Goal: Communication & Community: Participate in discussion

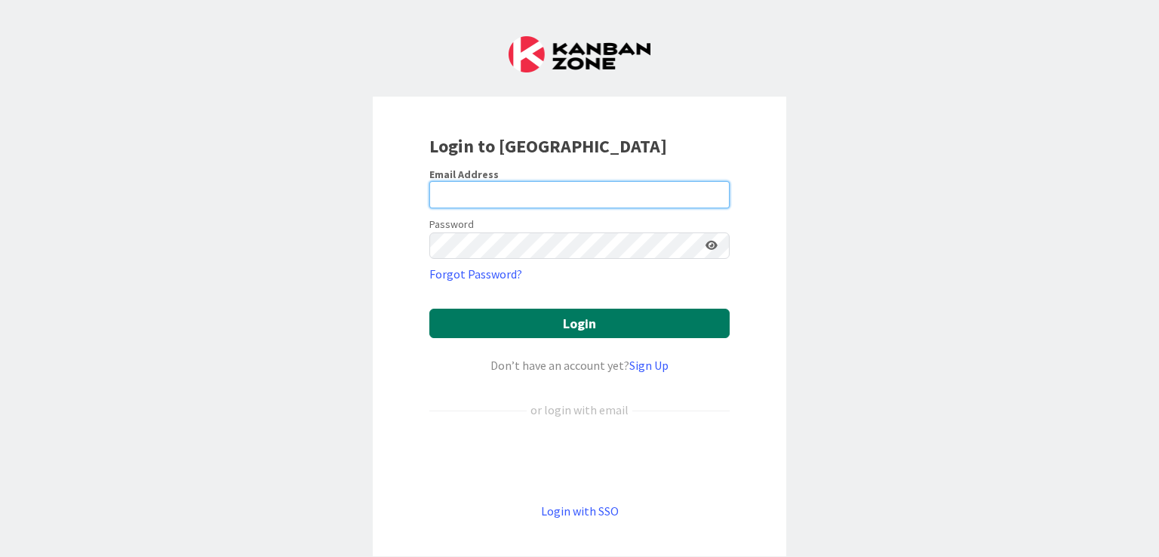
type input "[EMAIL_ADDRESS][DOMAIN_NAME]"
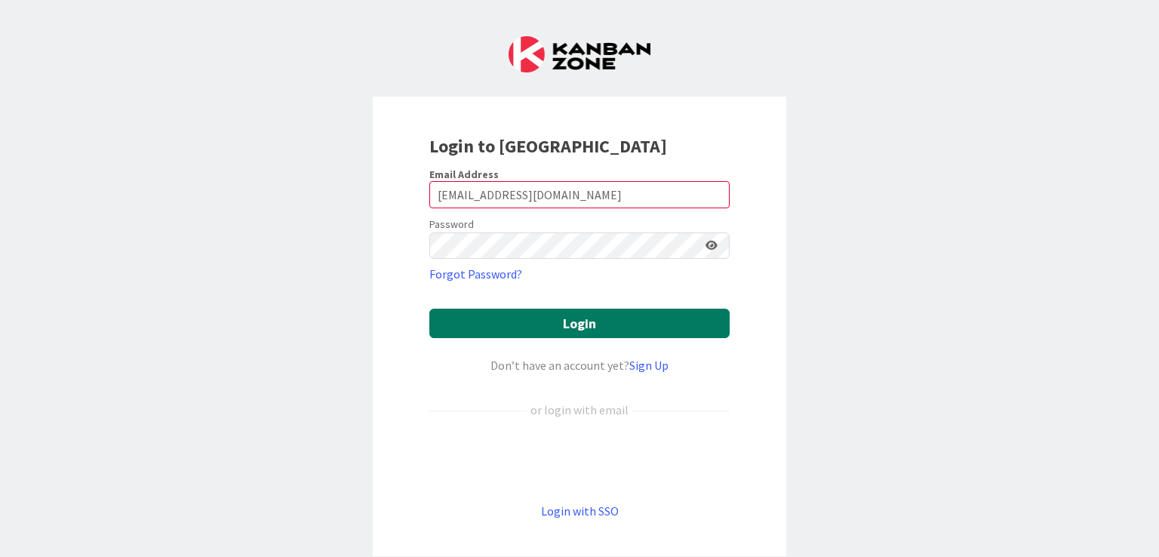
click at [546, 311] on button "Login" at bounding box center [579, 323] width 300 height 29
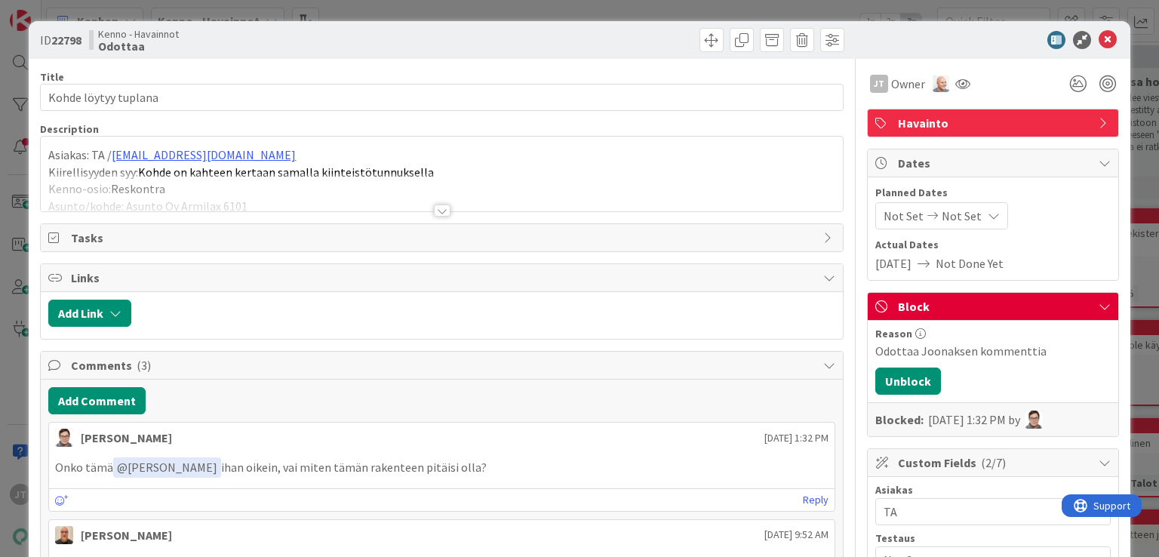
click at [435, 209] on div at bounding box center [442, 210] width 17 height 12
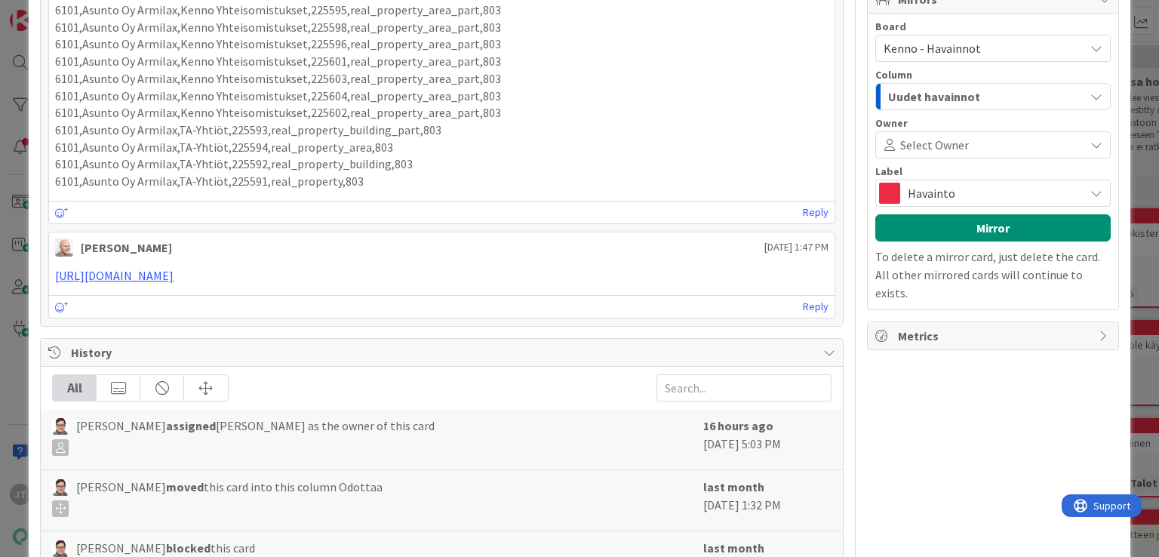
scroll to position [902, 0]
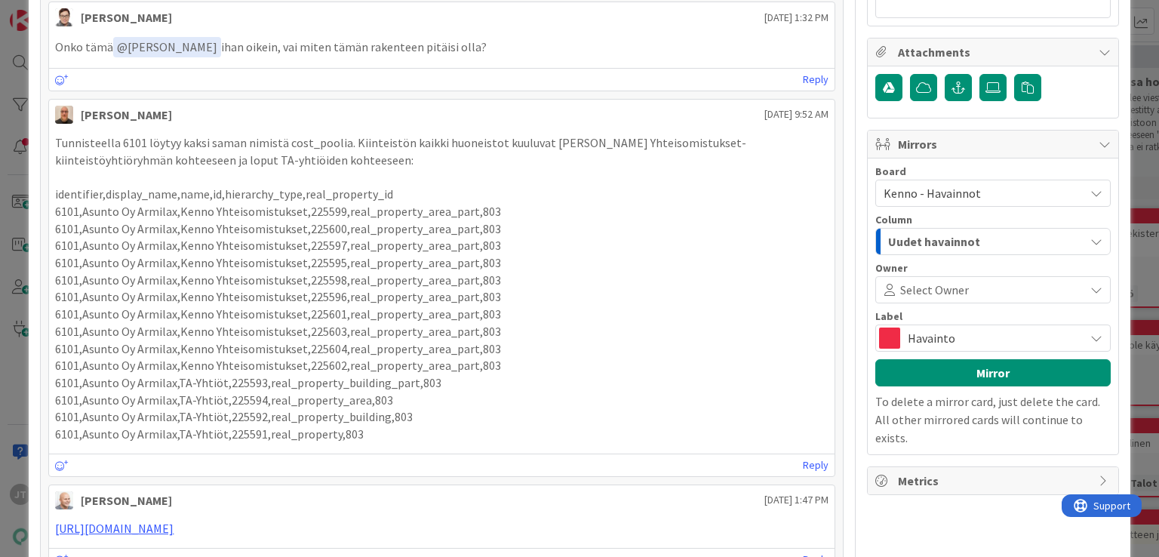
scroll to position [800, 0]
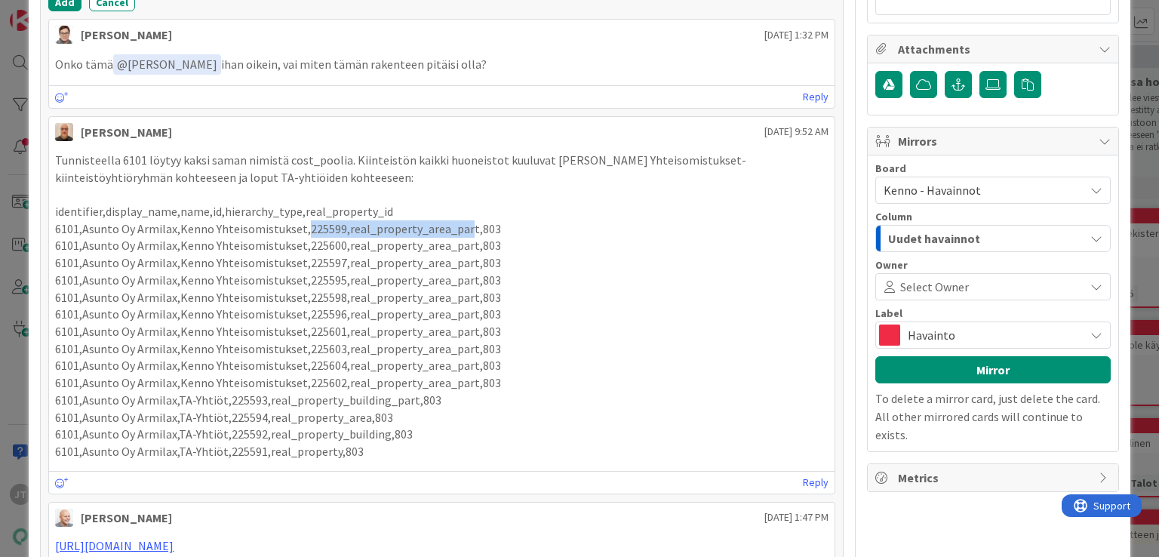
drag, startPoint x: 302, startPoint y: 526, endPoint x: 461, endPoint y: 527, distance: 159.2
click at [461, 238] on p "6101,Asunto Oy Armilax,Kenno Yhteisomistukset,225599,real_property_area_part,803" at bounding box center [441, 228] width 773 height 17
click at [462, 238] on p "6101,Asunto Oy Armilax,Kenno Yhteisomistukset,225599,real_property_area_part,803" at bounding box center [441, 228] width 773 height 17
click at [467, 238] on p "6101,Asunto Oy Armilax,Kenno Yhteisomistukset,225599,real_property_area_part,803" at bounding box center [441, 228] width 773 height 17
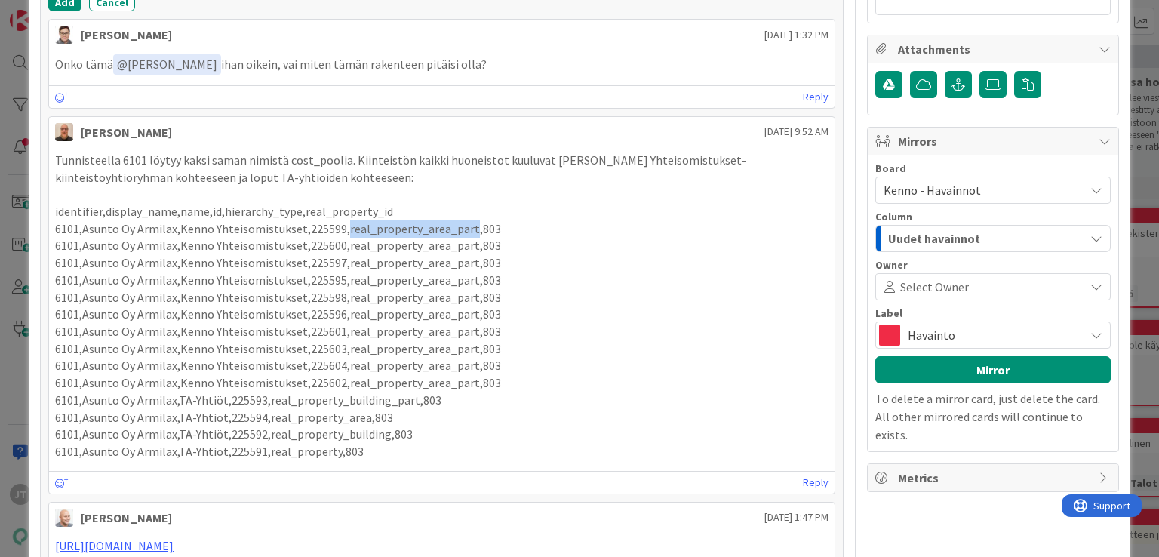
drag, startPoint x: 464, startPoint y: 530, endPoint x: 342, endPoint y: 525, distance: 122.3
click at [342, 238] on p "6101,Asunto Oy Armilax,Kenno Yhteisomistukset,225599,real_property_area_part,803" at bounding box center [441, 228] width 773 height 17
copy p "real_property_area_part"
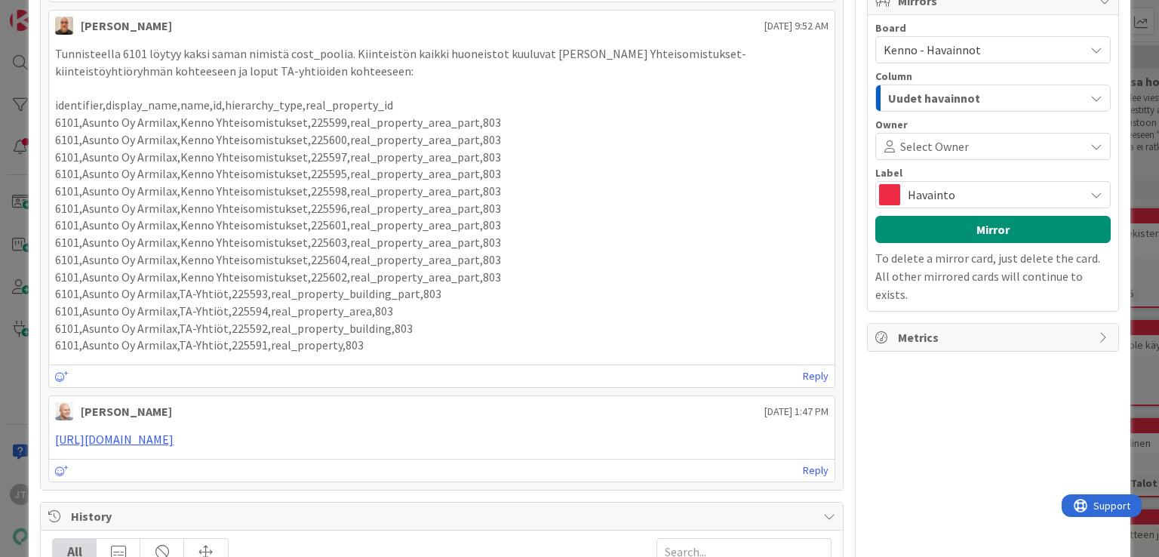
scroll to position [841, 0]
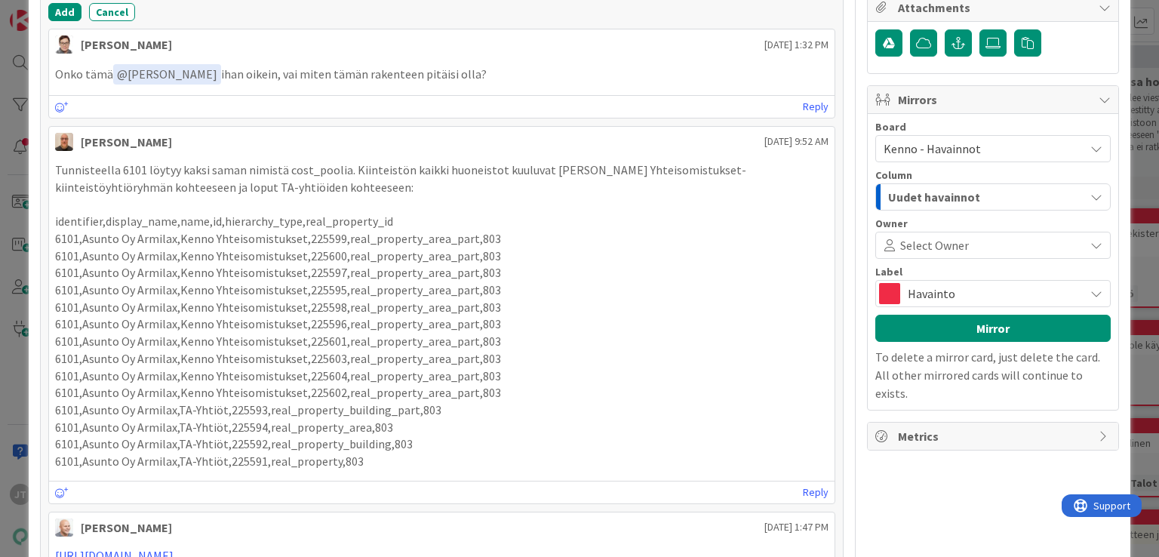
scroll to position [820, 0]
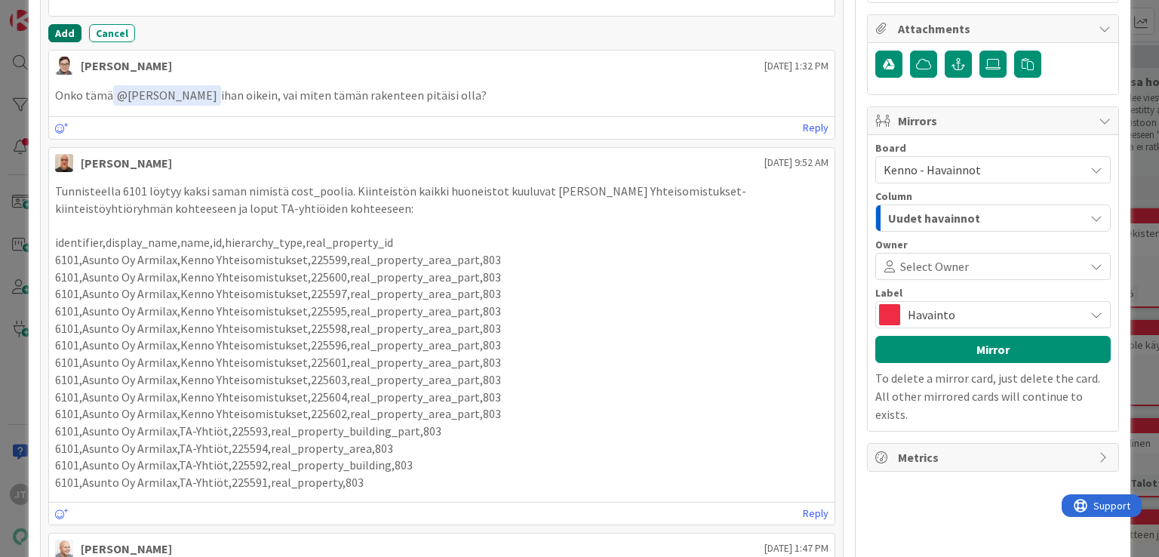
click at [54, 42] on button "Add" at bounding box center [64, 33] width 33 height 18
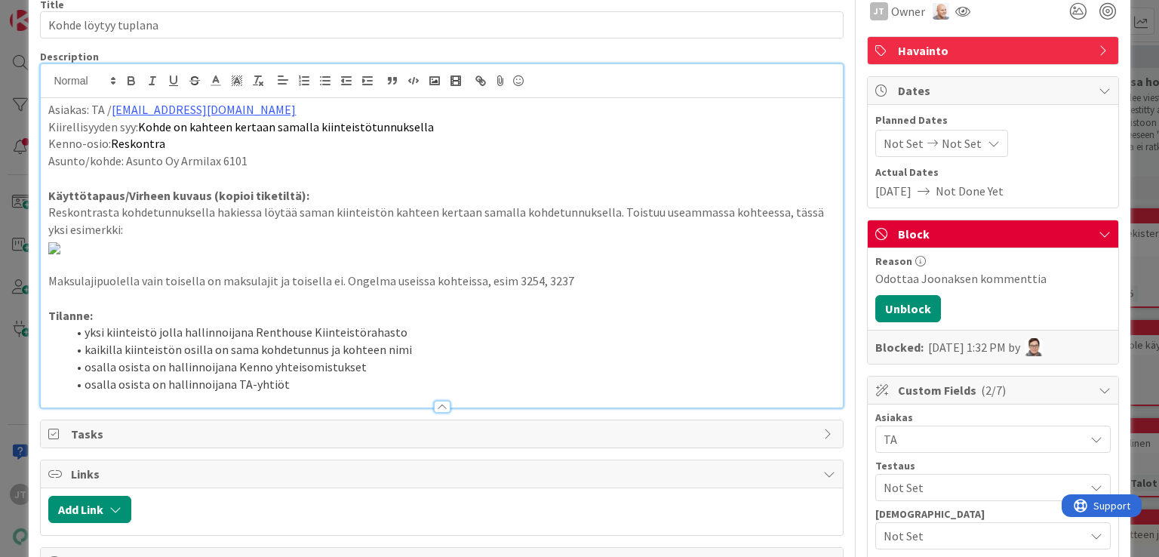
scroll to position [0, 0]
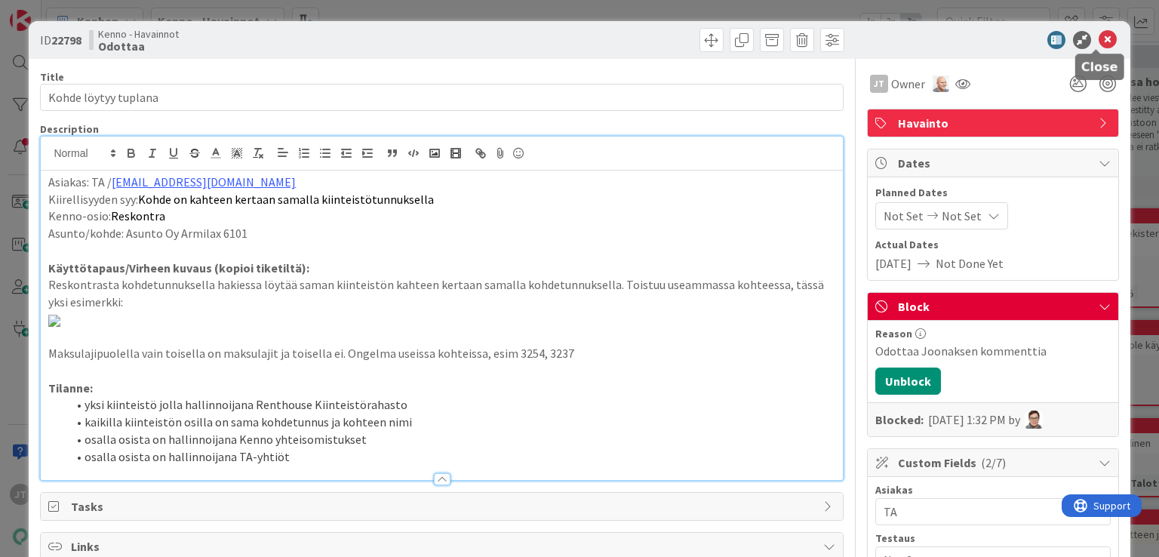
click at [1099, 32] on icon at bounding box center [1108, 40] width 18 height 18
